Goal: Task Accomplishment & Management: Manage account settings

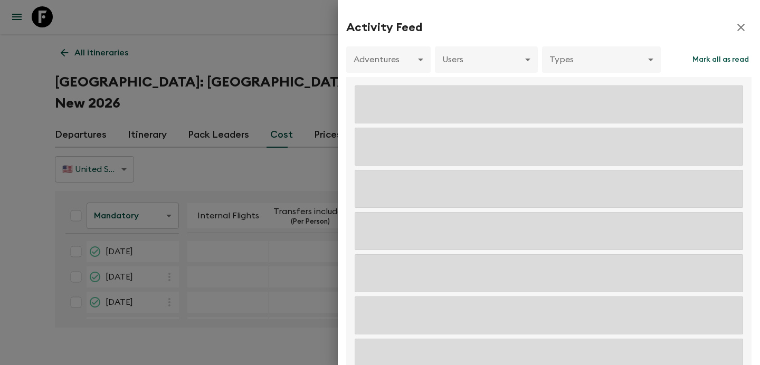
scroll to position [150, 0]
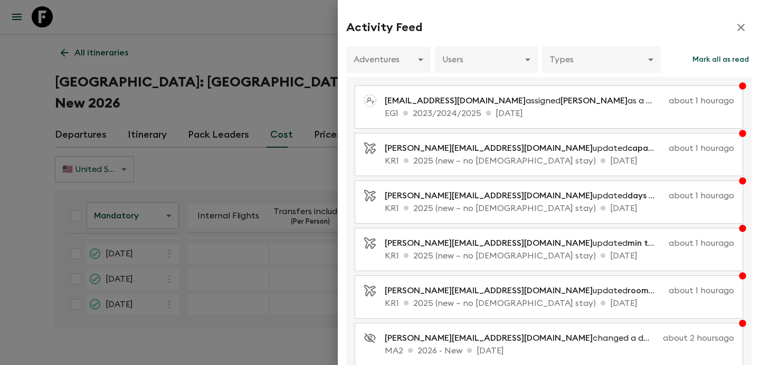
click at [470, 74] on div "Adventures ​ Users ​ Types ​ [PERSON_NAME] all as read" at bounding box center [548, 61] width 405 height 31
click at [476, 70] on body "Give feedback [PERSON_NAME][EMAIL_ADDRESS][DOMAIN_NAME] All itineraries [GEOGRA…" at bounding box center [380, 193] width 760 height 386
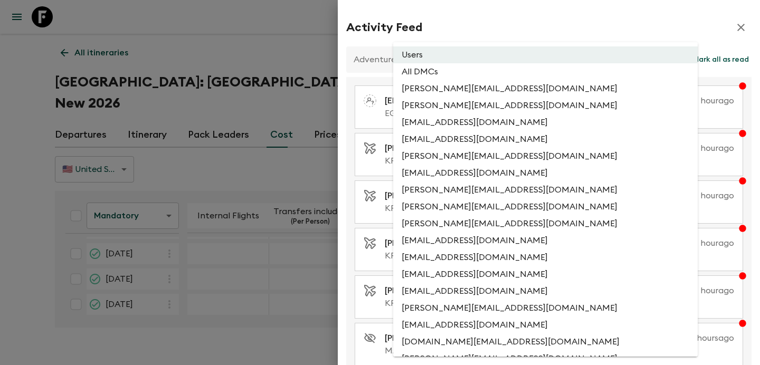
click at [473, 75] on li "All DMCs" at bounding box center [545, 71] width 304 height 17
type input "EXTERNAL_ONLY"
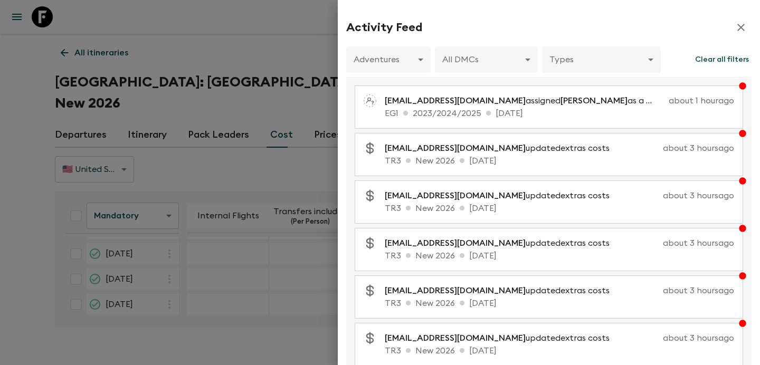
click at [255, 42] on div at bounding box center [380, 182] width 760 height 365
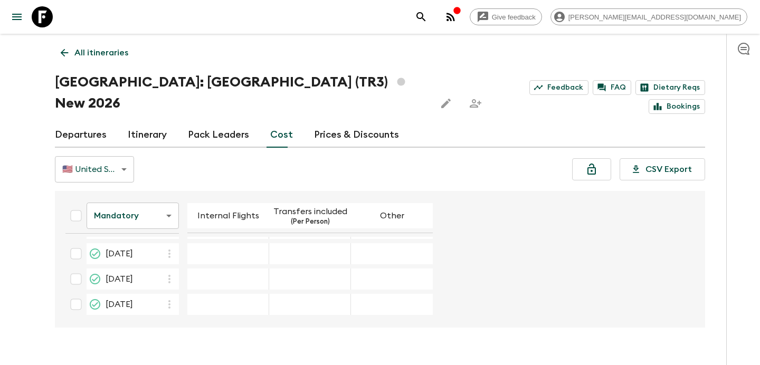
click at [119, 55] on p "All itineraries" at bounding box center [101, 52] width 54 height 13
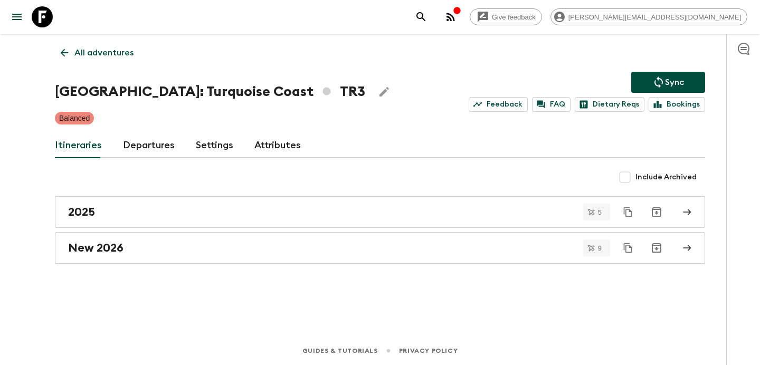
click at [623, 179] on input "Include Archived" at bounding box center [624, 177] width 21 height 21
checkbox input "true"
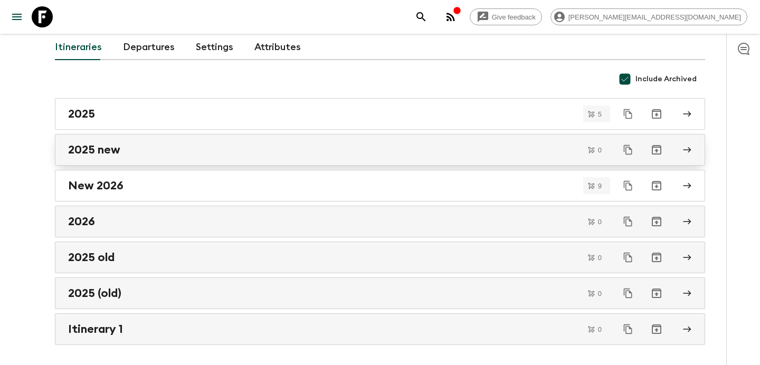
scroll to position [109, 0]
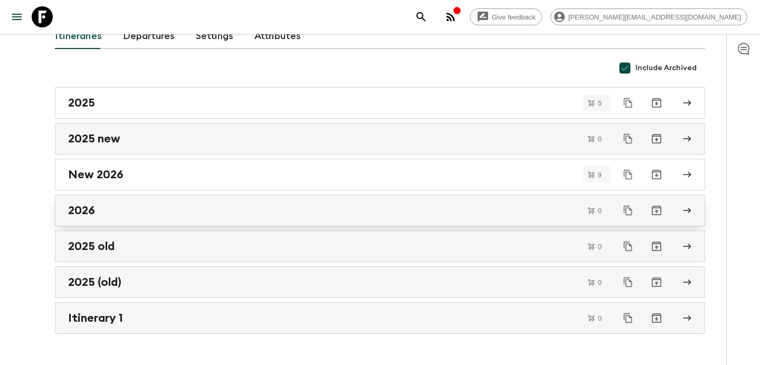
click at [425, 205] on div "2026" at bounding box center [370, 211] width 604 height 14
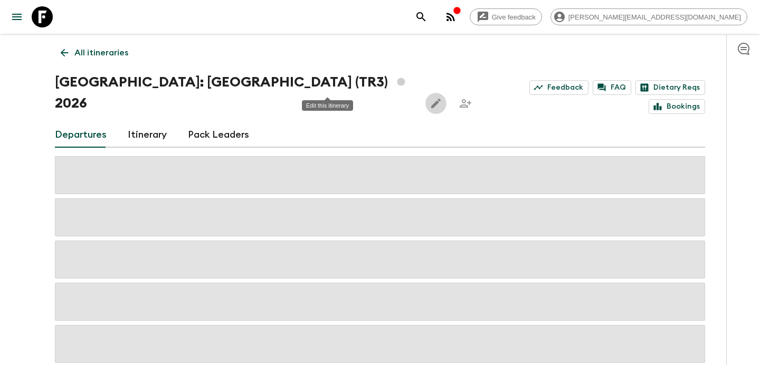
click at [425, 93] on button "Edit this itinerary" at bounding box center [435, 103] width 21 height 21
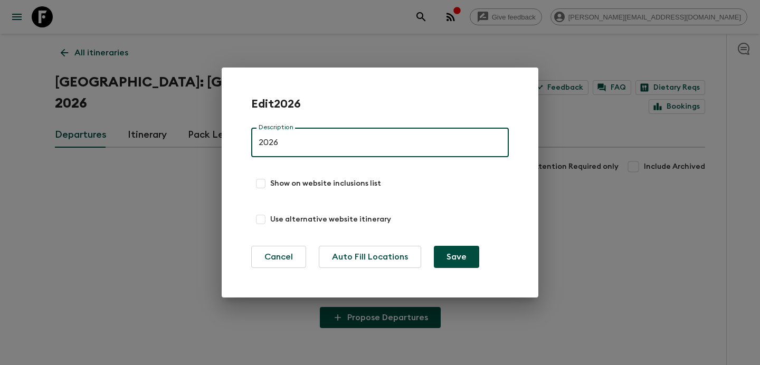
drag, startPoint x: 303, startPoint y: 144, endPoint x: 235, endPoint y: 139, distance: 68.8
click at [235, 139] on div "Edit 2026 Description 2026 Description Show on website inclusions list Use alte…" at bounding box center [380, 183] width 317 height 230
type input "old1"
click at [434, 246] on button "Save" at bounding box center [456, 257] width 45 height 22
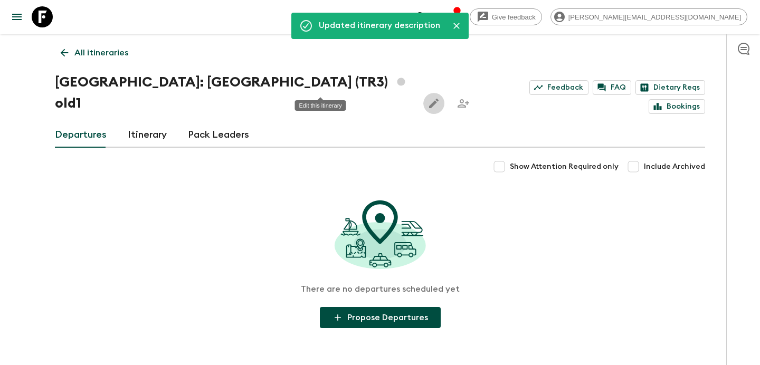
click at [94, 45] on link "All itineraries" at bounding box center [94, 52] width 79 height 21
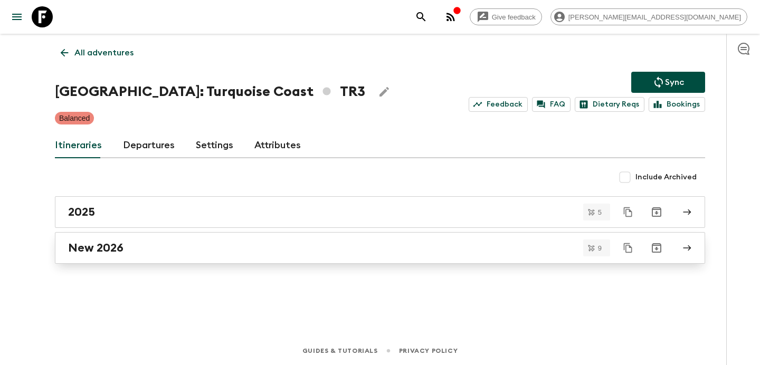
click at [444, 261] on link "New 2026" at bounding box center [380, 248] width 650 height 32
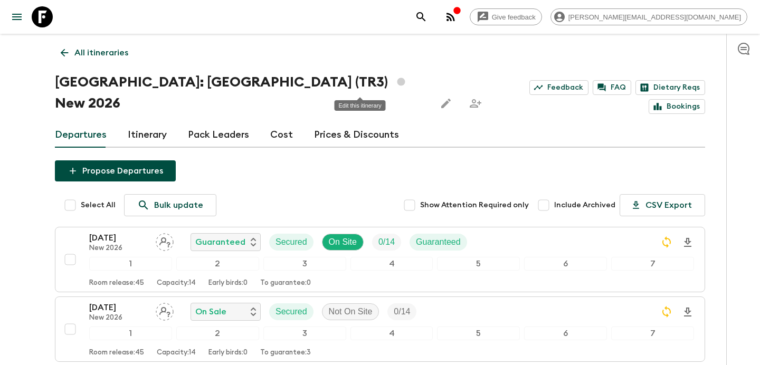
click at [441, 99] on icon "Edit this itinerary" at bounding box center [445, 103] width 9 height 9
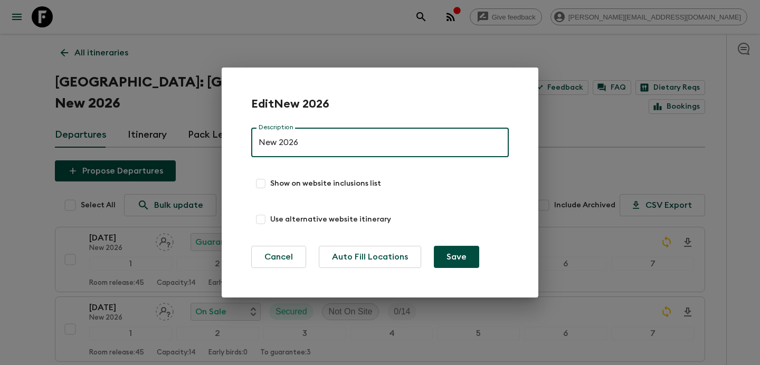
click at [282, 141] on input "New 2026" at bounding box center [379, 143] width 257 height 30
drag, startPoint x: 279, startPoint y: 141, endPoint x: 251, endPoint y: 142, distance: 28.0
click at [251, 142] on div "Edit New 2026 Description New 2026 Description Show on website inclusions list …" at bounding box center [380, 183] width 317 height 230
type input "2026"
click at [434, 246] on button "Save" at bounding box center [456, 257] width 45 height 22
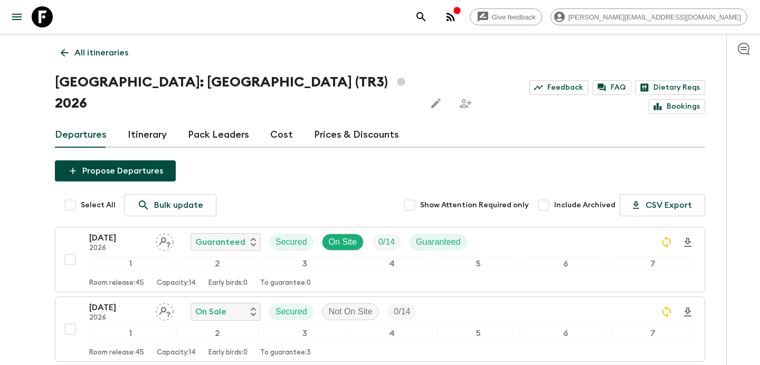
click at [102, 54] on p "All itineraries" at bounding box center [101, 52] width 54 height 13
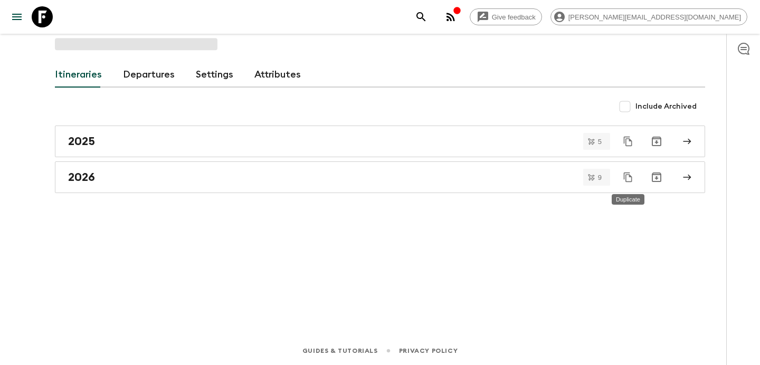
click at [628, 175] on icon "Duplicate" at bounding box center [628, 177] width 11 height 11
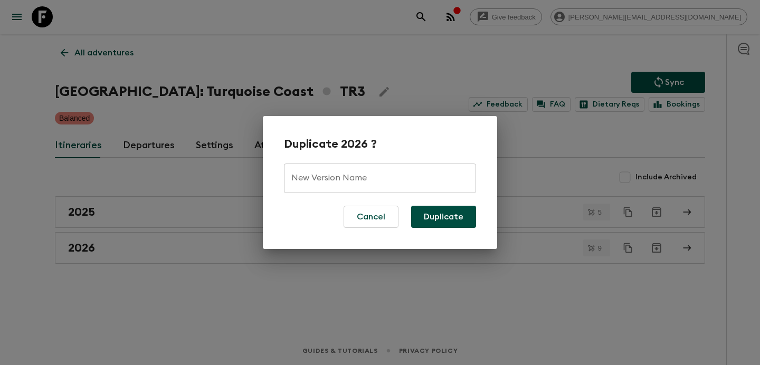
click at [365, 190] on input "New Version Name" at bounding box center [380, 179] width 192 height 30
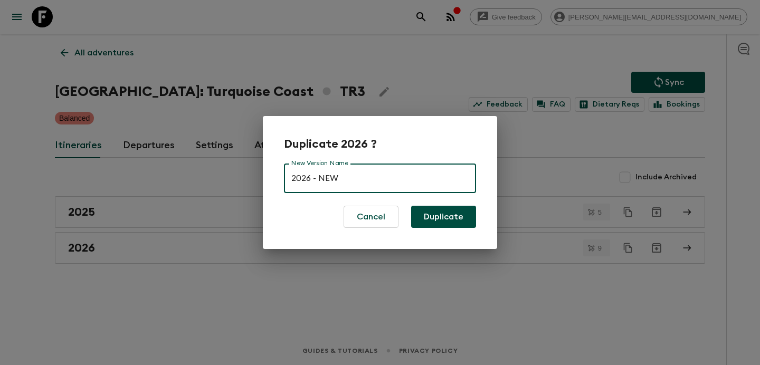
type input "2026 - NEW"
click at [453, 212] on button "Duplicate" at bounding box center [443, 217] width 65 height 22
